Goal: Check status: Check status

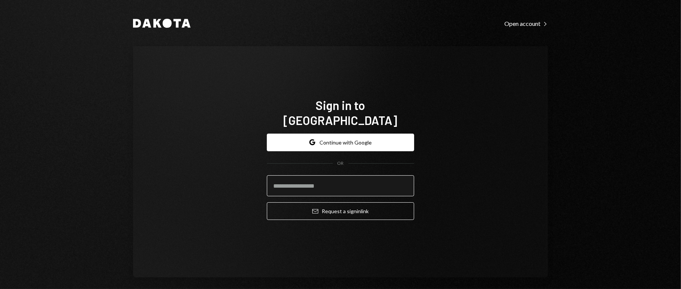
click at [371, 179] on input "email" at bounding box center [340, 186] width 147 height 21
type input "**********"
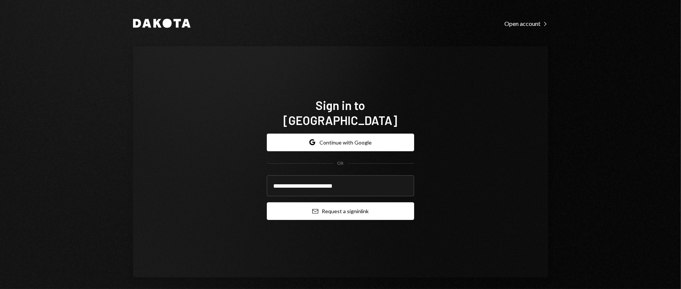
click at [351, 207] on button "Email Request a sign in link" at bounding box center [340, 212] width 147 height 18
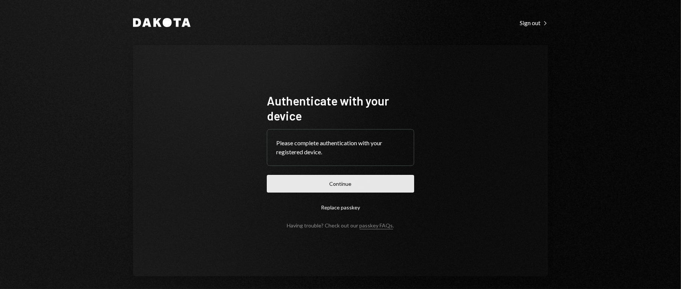
click at [314, 182] on button "Continue" at bounding box center [340, 184] width 147 height 18
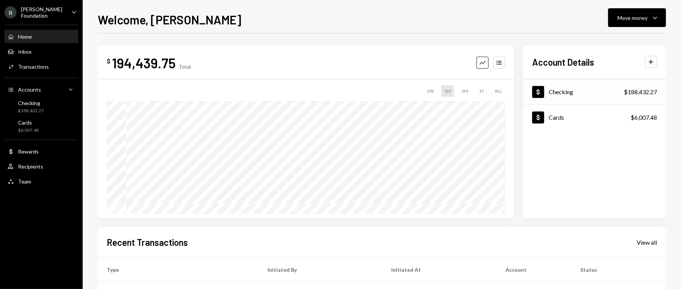
click at [619, 90] on div "Dollar Checking $188,432.27" at bounding box center [594, 92] width 143 height 24
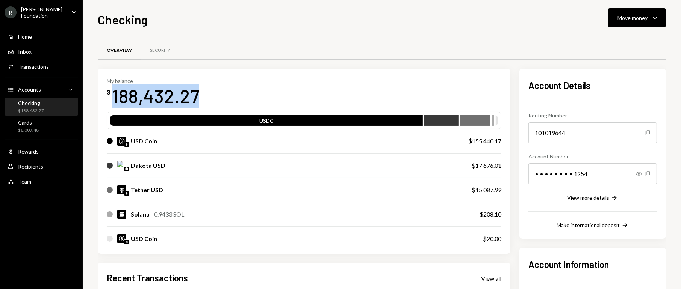
drag, startPoint x: 207, startPoint y: 93, endPoint x: 106, endPoint y: 103, distance: 100.9
click at [107, 103] on div "My balance $ 188,432.27" at bounding box center [304, 93] width 395 height 30
click at [233, 88] on div "My balance $ 188,432.27" at bounding box center [304, 93] width 395 height 30
drag, startPoint x: 229, startPoint y: 91, endPoint x: 107, endPoint y: 92, distance: 121.8
click at [107, 92] on div "My balance $ 188,432.27" at bounding box center [304, 93] width 395 height 30
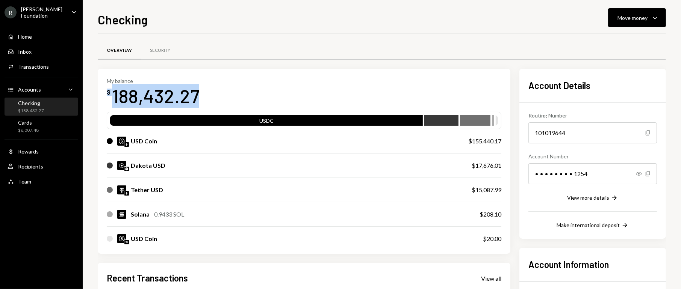
copy div "$ 188,432.27"
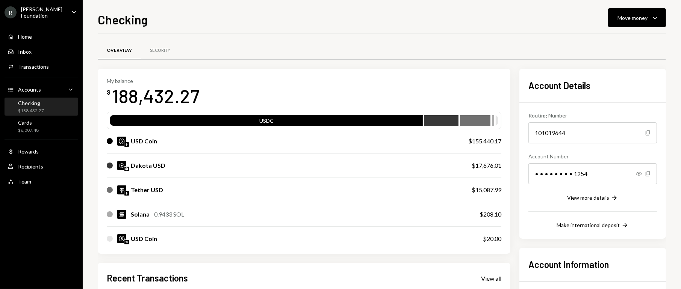
click at [277, 26] on div "Checking Move money Caret Down" at bounding box center [382, 19] width 568 height 17
click at [24, 9] on div "[PERSON_NAME] Foundation" at bounding box center [43, 12] width 44 height 13
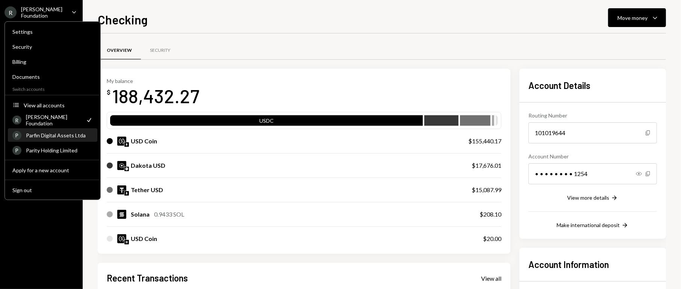
click at [53, 132] on div "P Parfin Digital Assets Ltda" at bounding box center [52, 135] width 80 height 13
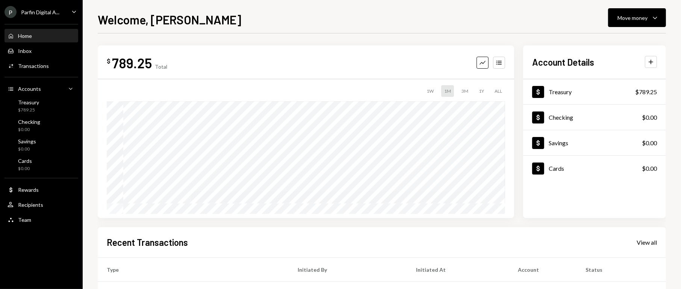
click at [59, 13] on div "P Parfin Digital A... Caret Down" at bounding box center [41, 12] width 83 height 12
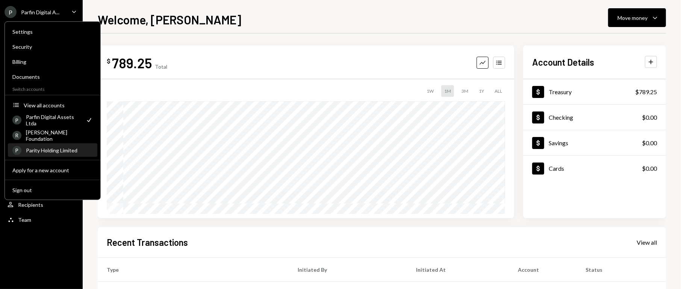
click at [48, 148] on div "Parity Holding Limited" at bounding box center [59, 150] width 67 height 6
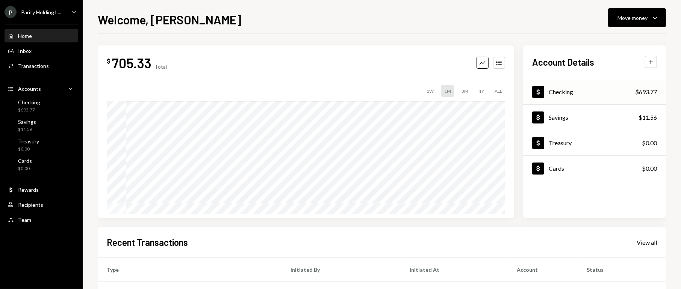
click at [633, 91] on div "Dollar Checking $693.77" at bounding box center [594, 92] width 143 height 24
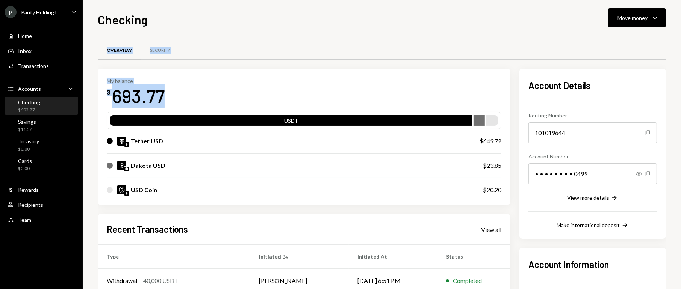
drag, startPoint x: 184, startPoint y: 91, endPoint x: 97, endPoint y: 95, distance: 86.9
click at [97, 95] on div "Checking Move money Caret Down Overview Security My balance $ 693.77 USDT Tethe…" at bounding box center [382, 144] width 598 height 289
click at [182, 86] on div "My balance $ 693.77" at bounding box center [304, 93] width 395 height 30
drag, startPoint x: 178, startPoint y: 99, endPoint x: 105, endPoint y: 101, distance: 72.9
click at [105, 101] on div "My balance $ 693.77 USDT Tether USD $649.72 Dakota USD $23.85 USD Coin $20.20" at bounding box center [304, 137] width 413 height 137
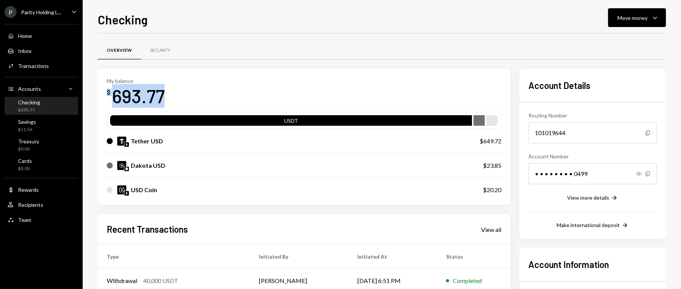
copy div "$ 693.77"
drag, startPoint x: 209, startPoint y: 34, endPoint x: 199, endPoint y: 6, distance: 30.3
click at [209, 34] on div "Overview Security My balance $ 693.77 USDT Tether USD $649.72 Dakota USD $23.85…" at bounding box center [382, 218] width 568 height 371
